Goal: Navigation & Orientation: Go to known website

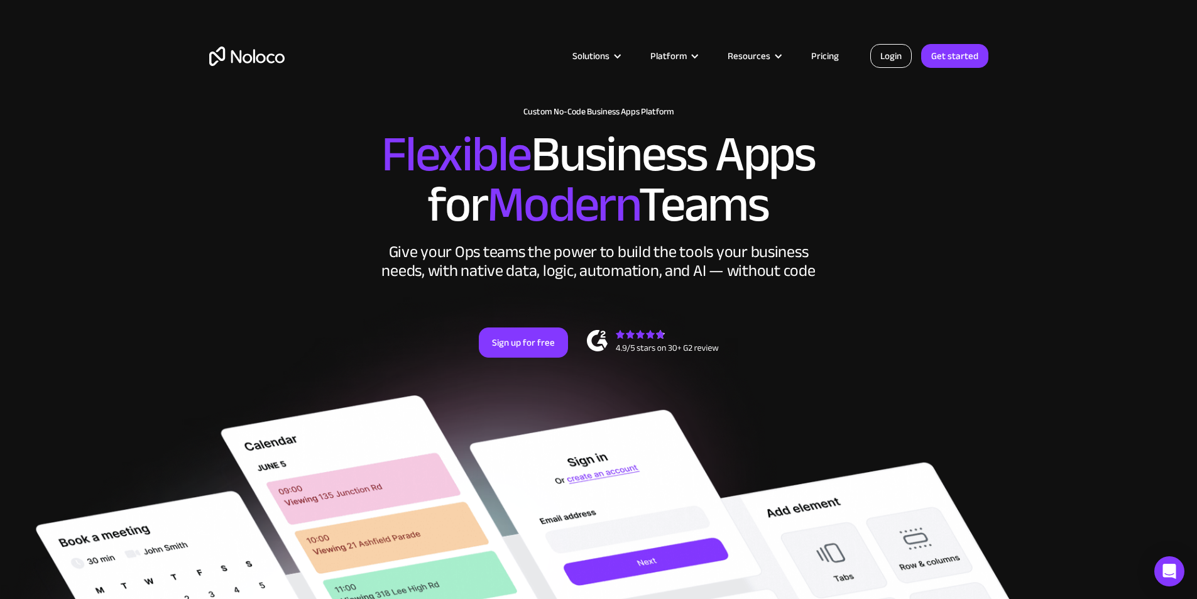
click at [892, 49] on link "Login" at bounding box center [891, 56] width 41 height 24
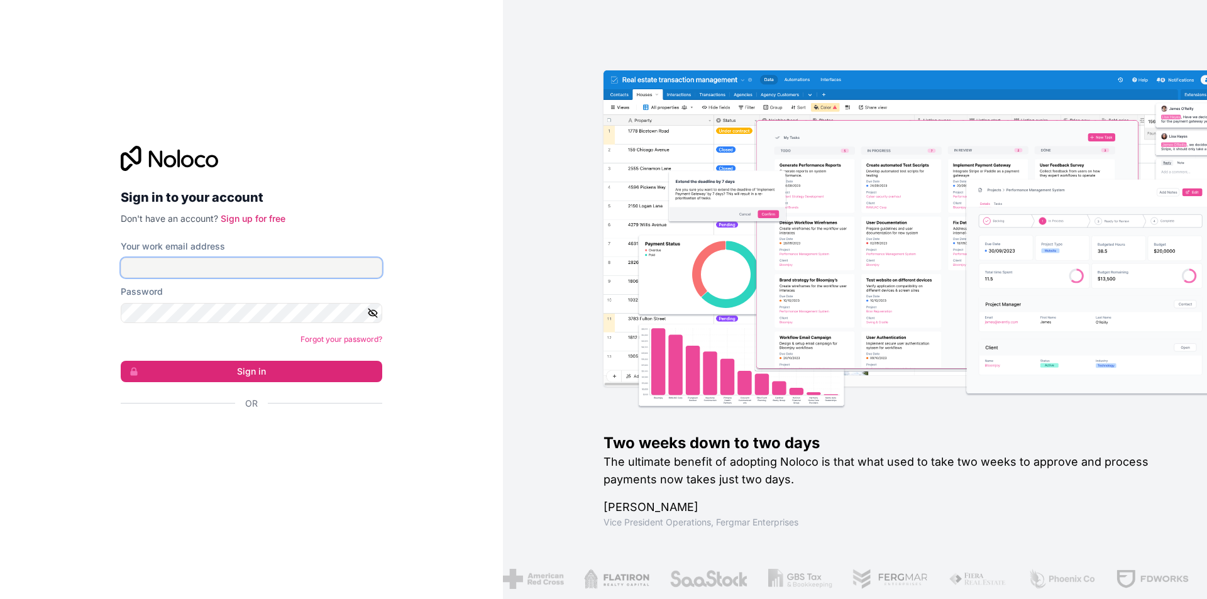
click at [216, 270] on input "Your work email address" at bounding box center [251, 268] width 261 height 20
type input "[PERSON_NAME][EMAIL_ADDRESS][DOMAIN_NAME]"
click at [121, 361] on button "Sign in" at bounding box center [251, 371] width 261 height 21
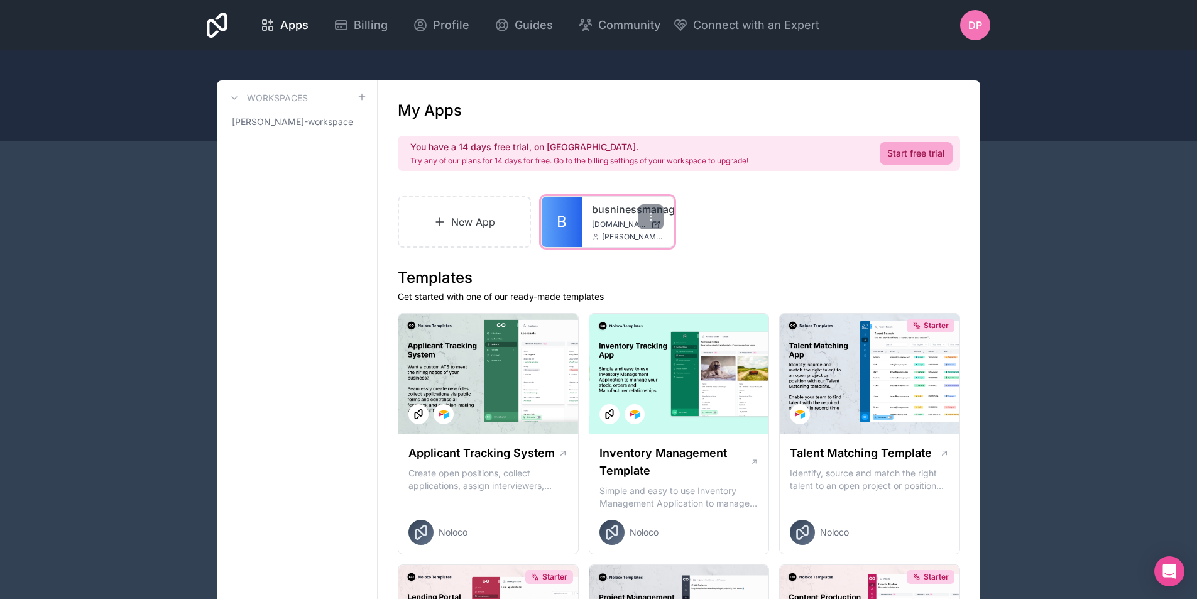
click at [586, 232] on div "busninessmanagement busninessmanagement.noloco.co neil@ats2000.co.za" at bounding box center [628, 222] width 92 height 50
click at [613, 225] on span "busninessmanagement.noloco.co" at bounding box center [619, 224] width 54 height 10
